Goal: Task Accomplishment & Management: Use online tool/utility

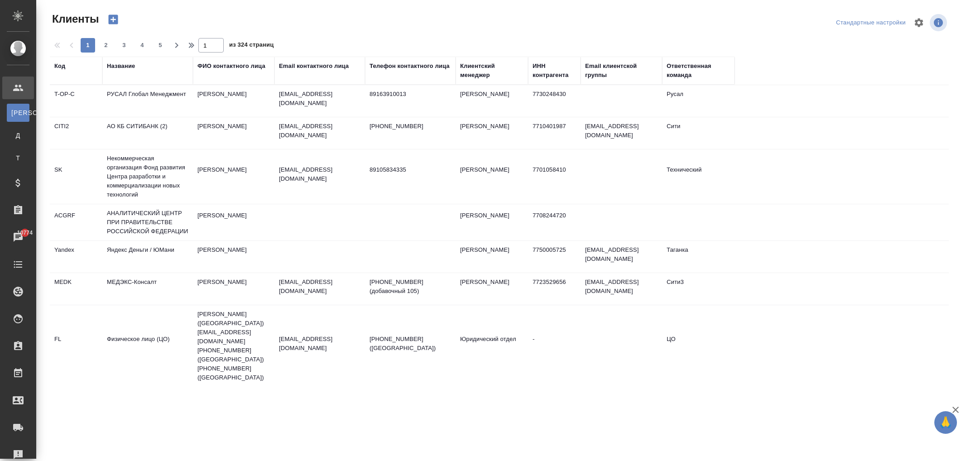
select select "RU"
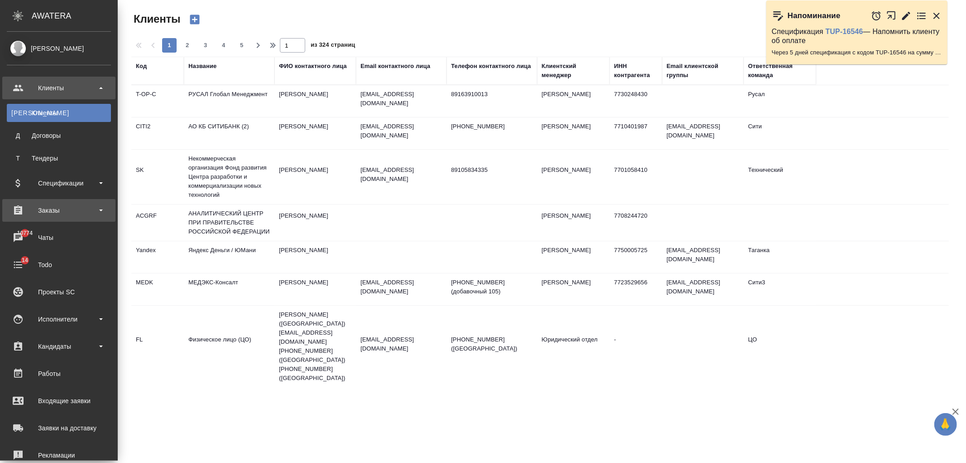
click at [89, 204] on div "Заказы" at bounding box center [59, 210] width 104 height 14
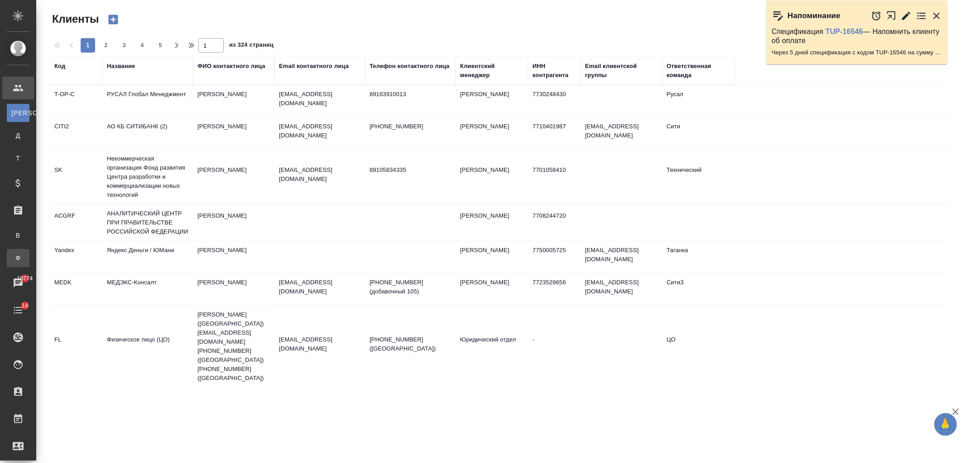
click at [14, 256] on div "Заказы физ. лиц" at bounding box center [7, 257] width 14 height 9
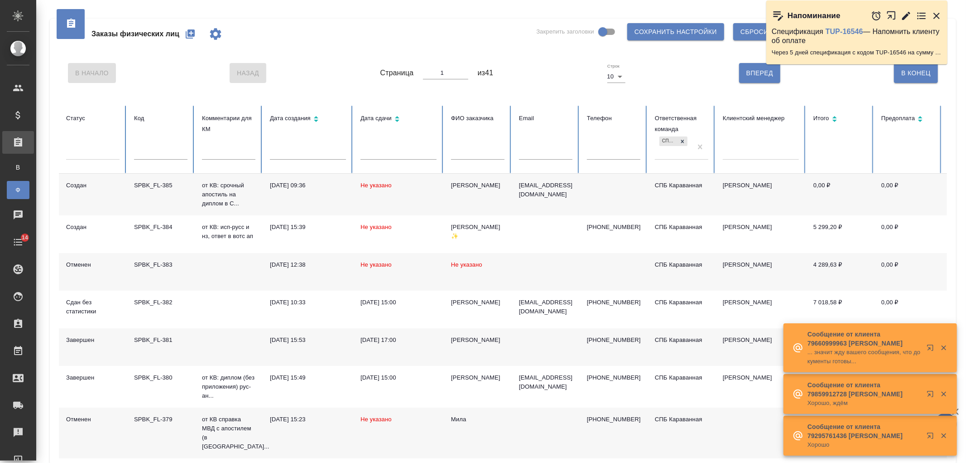
click at [187, 39] on button "button" at bounding box center [190, 34] width 22 height 22
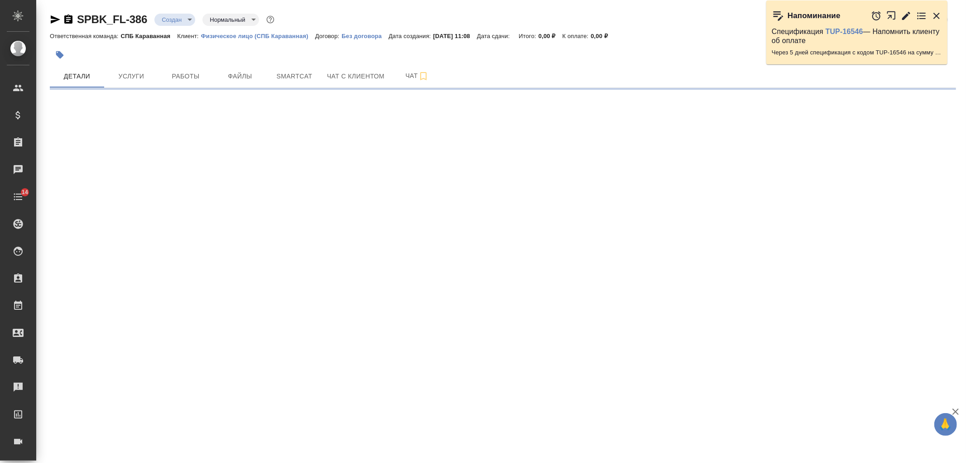
select select "RU"
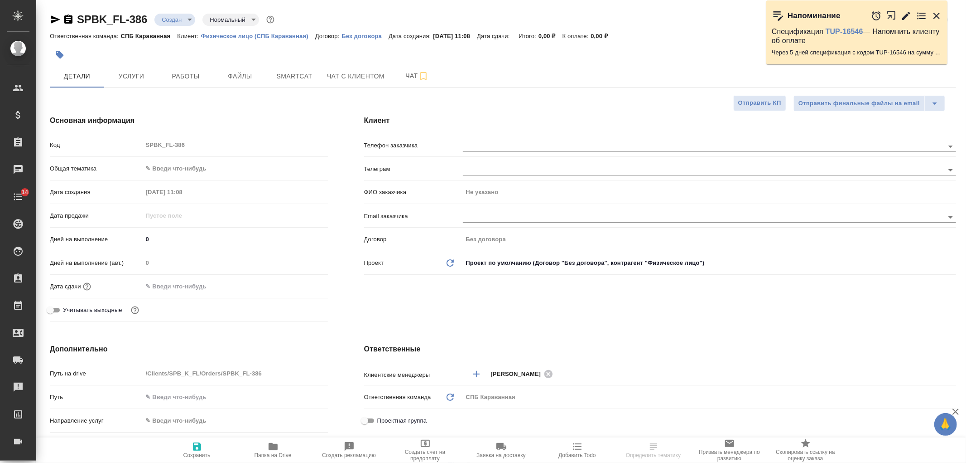
type textarea "x"
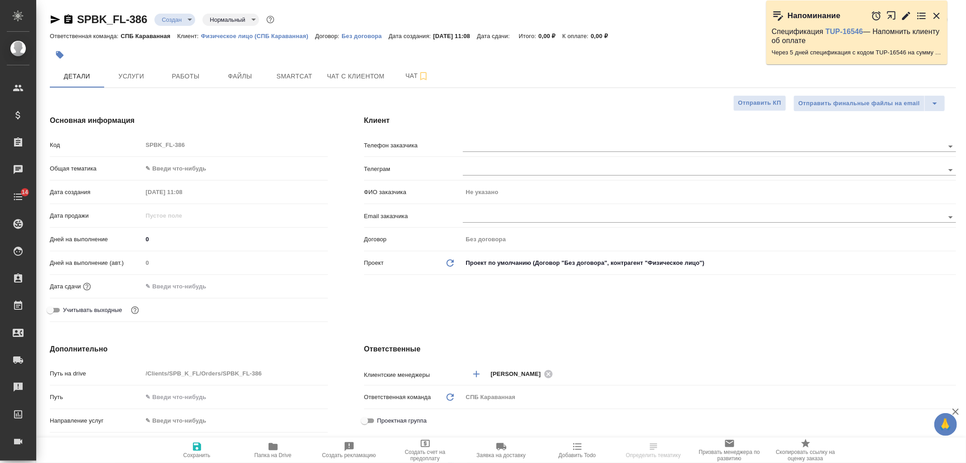
type textarea "x"
click at [123, 80] on span "Услуги" at bounding box center [131, 76] width 43 height 11
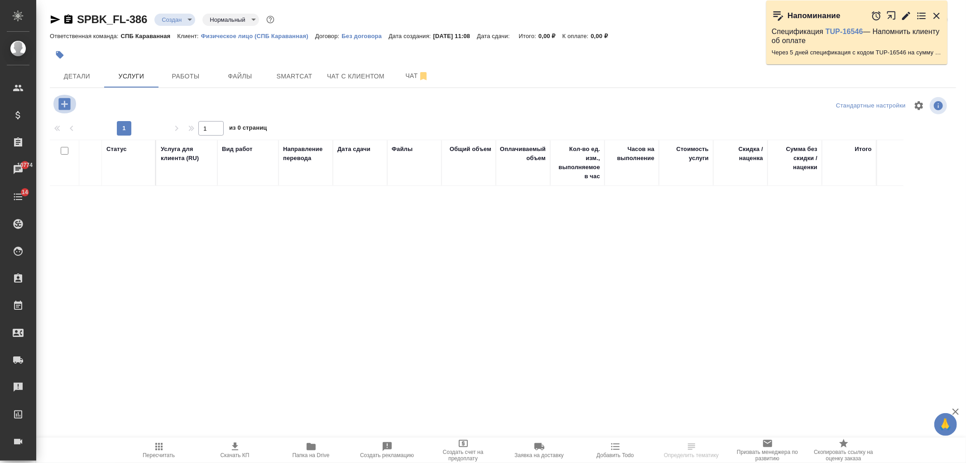
click at [61, 106] on icon "button" at bounding box center [64, 104] width 12 height 12
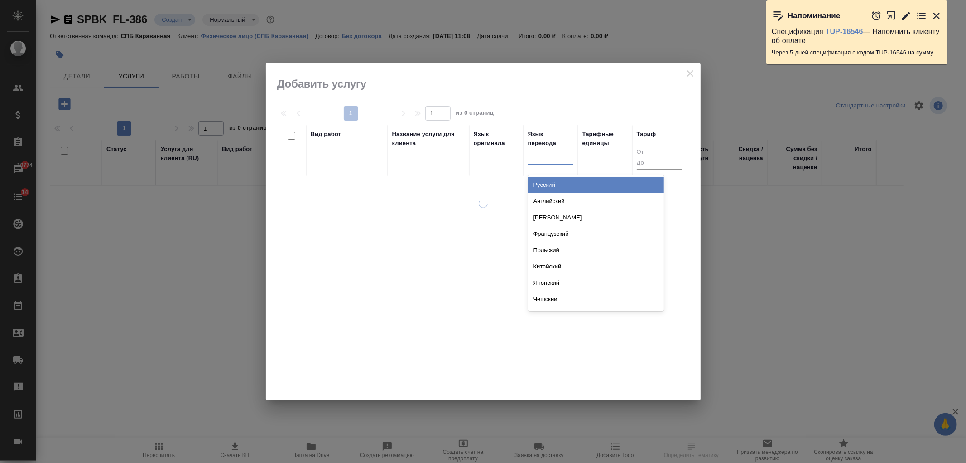
click at [547, 160] on div at bounding box center [550, 155] width 45 height 13
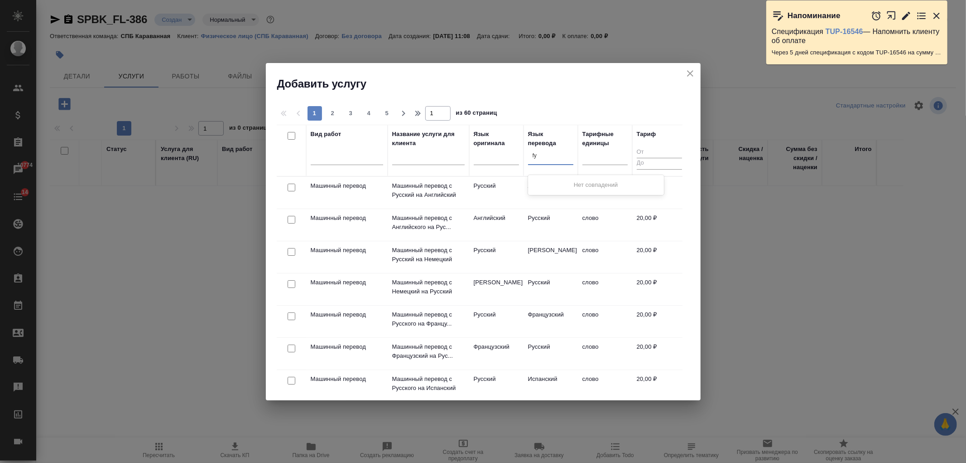
type input "f"
type input "англ"
click at [554, 186] on div "Английский" at bounding box center [596, 185] width 136 height 16
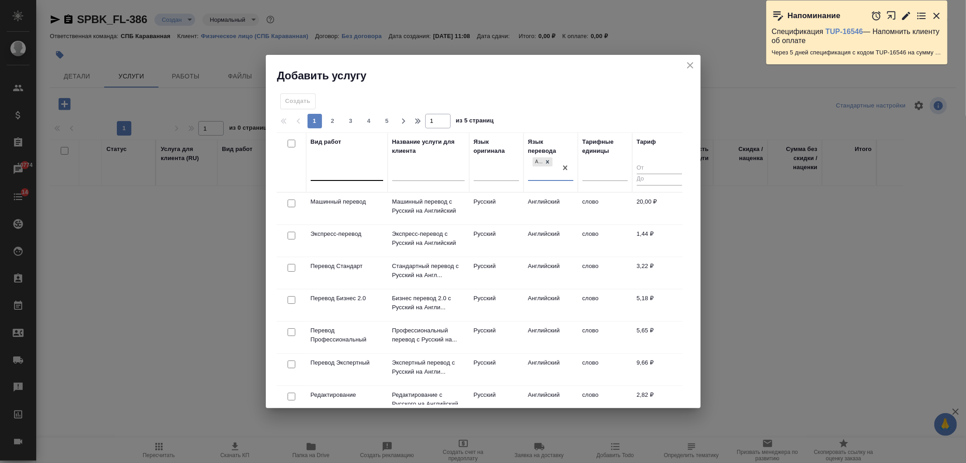
click at [351, 173] on div at bounding box center [347, 171] width 72 height 13
click at [347, 173] on div at bounding box center [347, 170] width 72 height 13
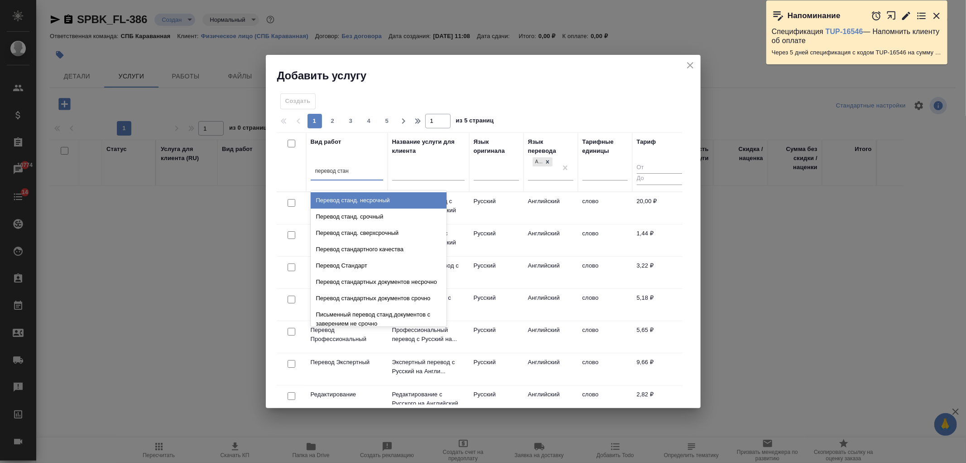
type input "перевод станд"
click at [400, 200] on div "Перевод станд. несрочный" at bounding box center [379, 200] width 136 height 16
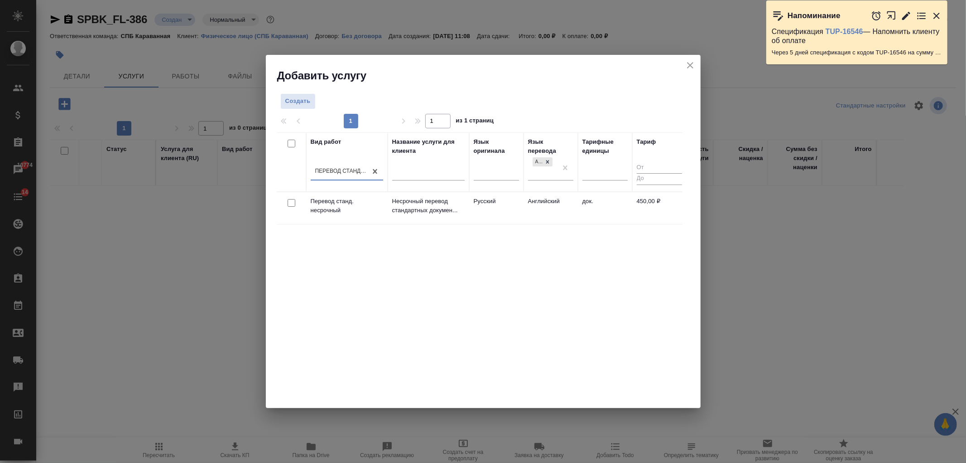
click at [290, 203] on input "checkbox" at bounding box center [292, 203] width 8 height 8
checkbox input "true"
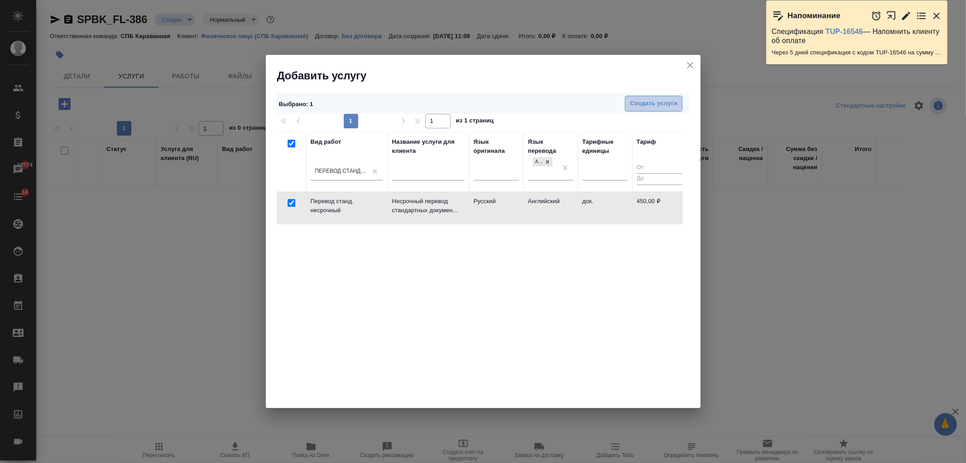
click at [636, 102] on span "Создать услуги" at bounding box center [654, 103] width 48 height 10
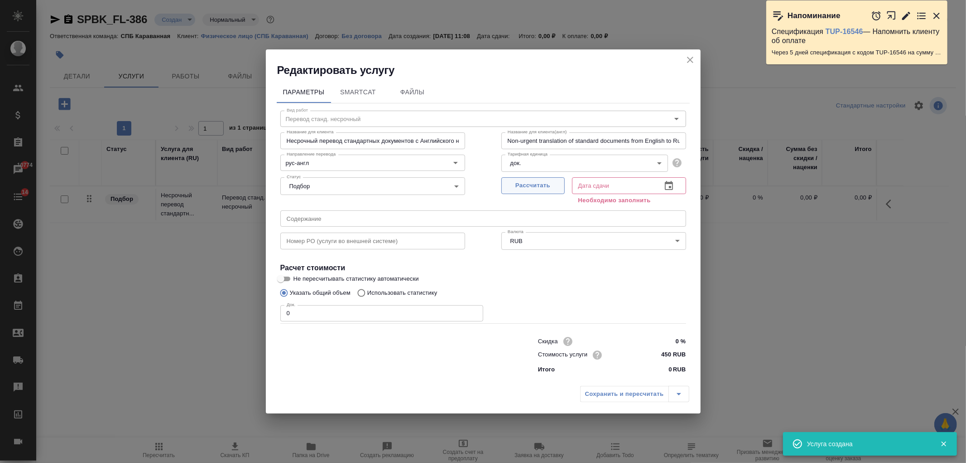
click at [524, 185] on span "Рассчитать" at bounding box center [532, 185] width 53 height 10
type input "08.09.2025 11:08"
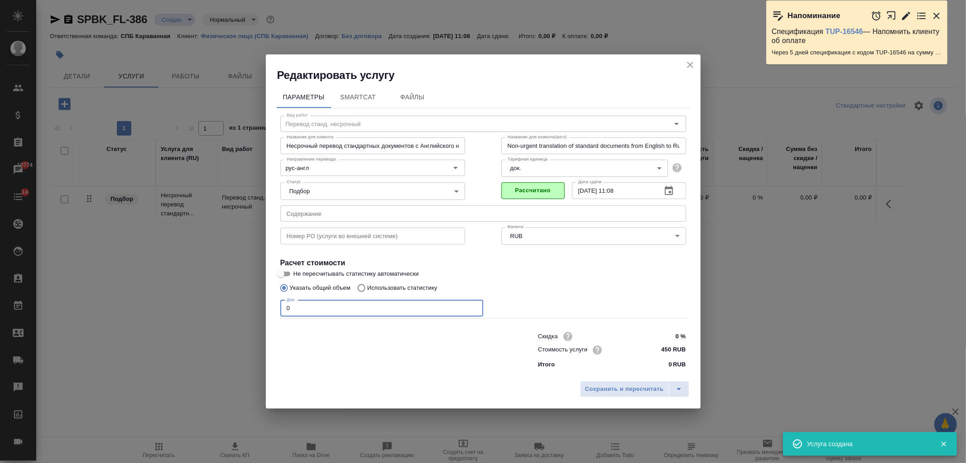
click at [310, 310] on input "0" at bounding box center [381, 308] width 203 height 16
type input "1"
click at [613, 384] on span "Сохранить и пересчитать" at bounding box center [624, 389] width 79 height 10
